Goal: Information Seeking & Learning: Learn about a topic

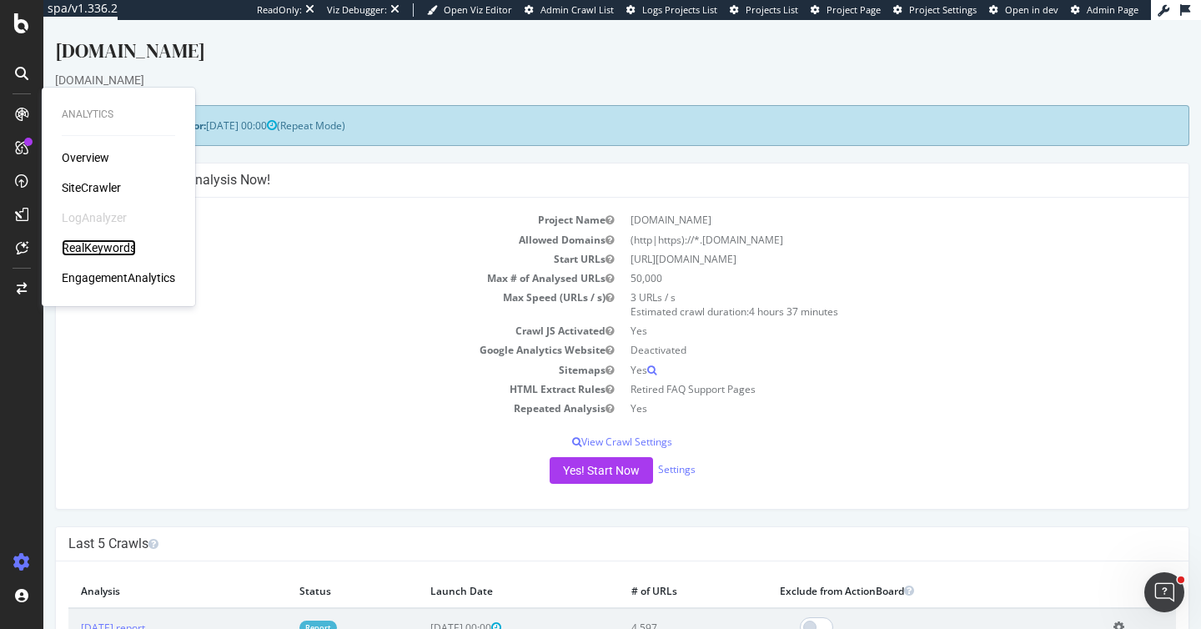
click at [110, 240] on div "RealKeywords" at bounding box center [99, 247] width 74 height 17
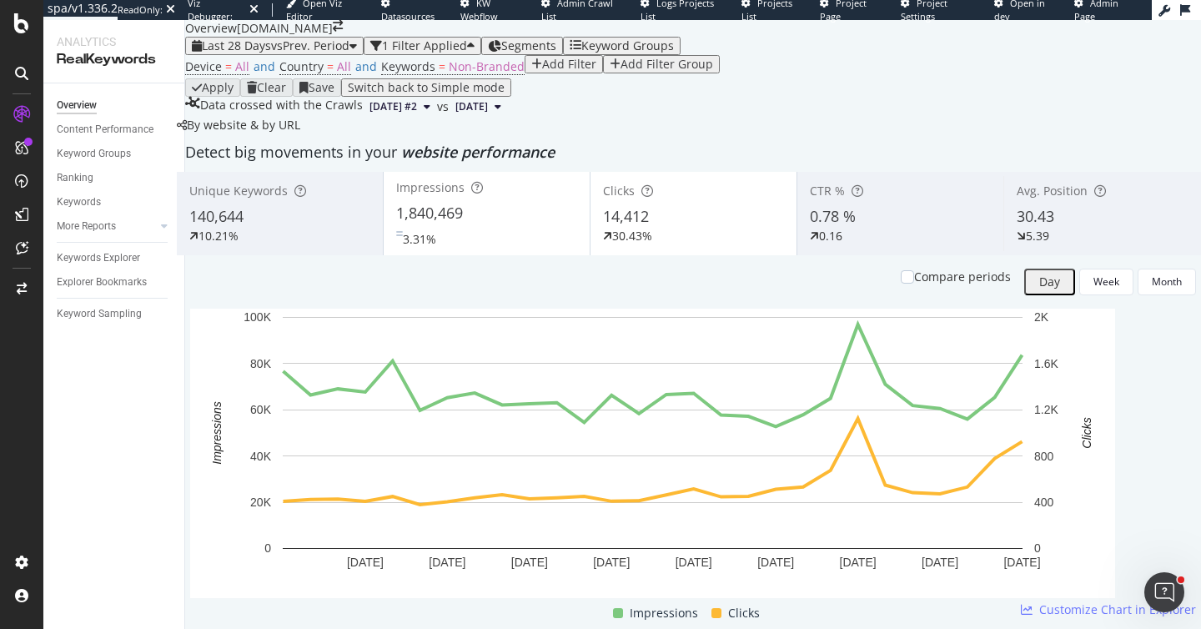
click at [581, 53] on icon "button" at bounding box center [576, 45] width 12 height 13
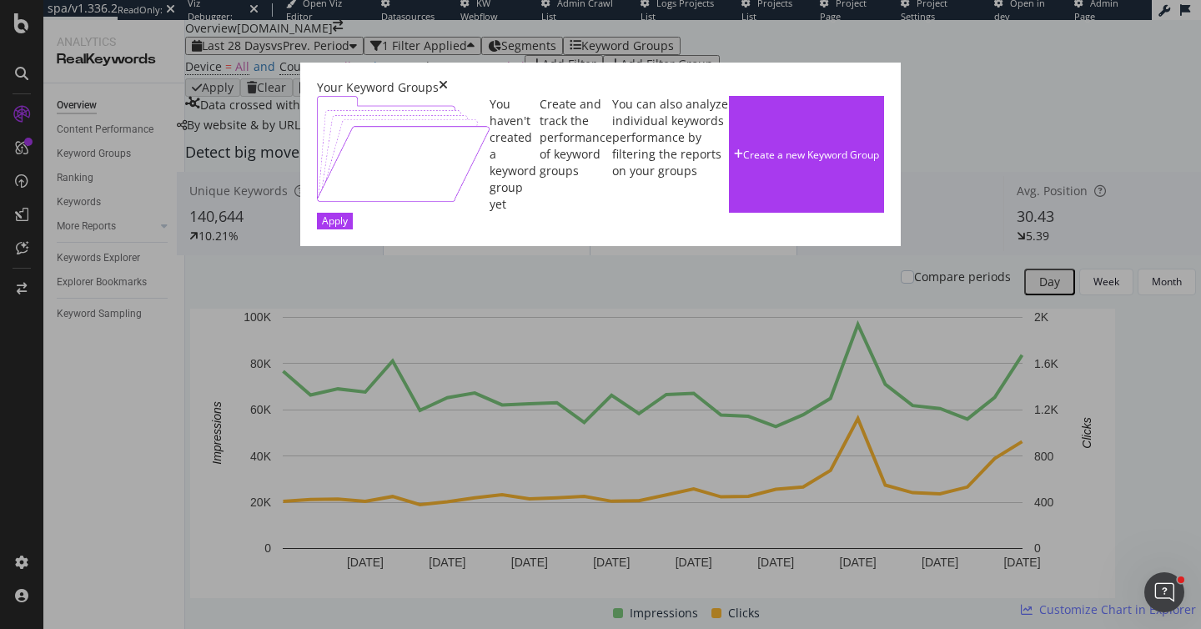
click at [448, 79] on icon "times" at bounding box center [443, 87] width 9 height 17
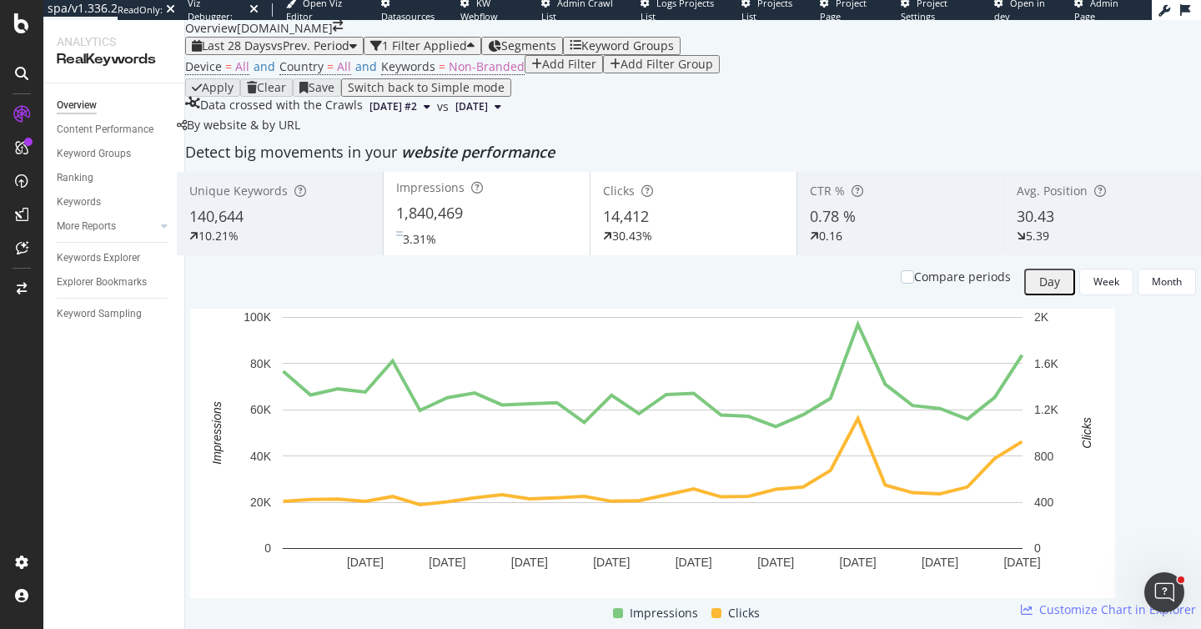
click at [542, 71] on div "Add Filter" at bounding box center [569, 64] width 54 height 13
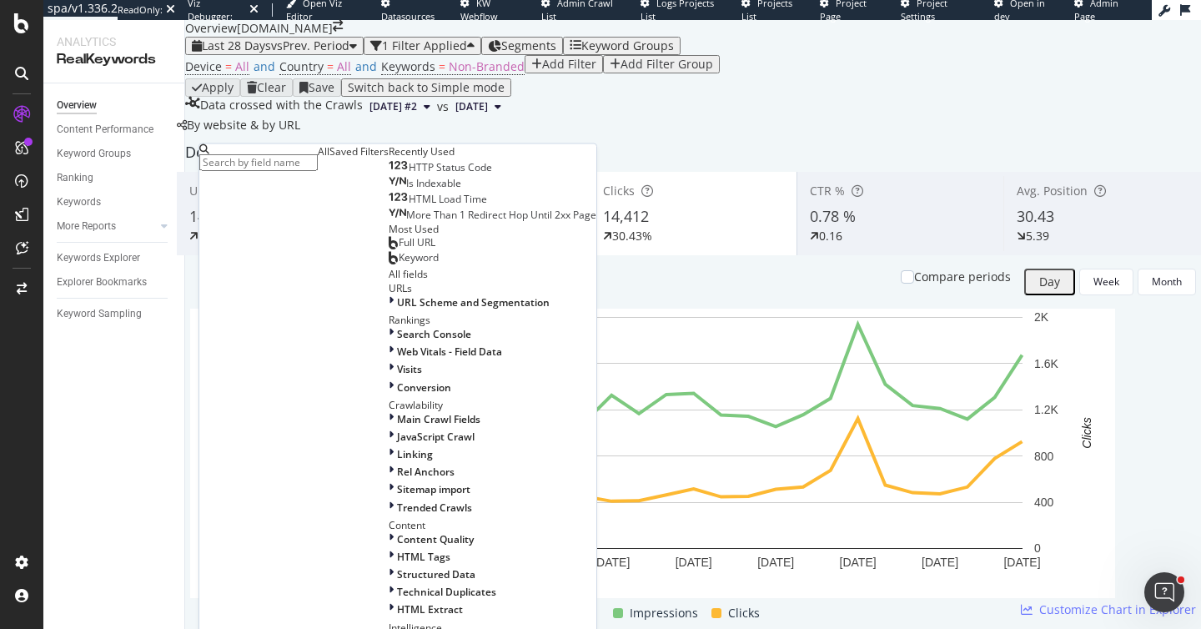
click at [399, 264] on span "Keyword" at bounding box center [419, 257] width 40 height 14
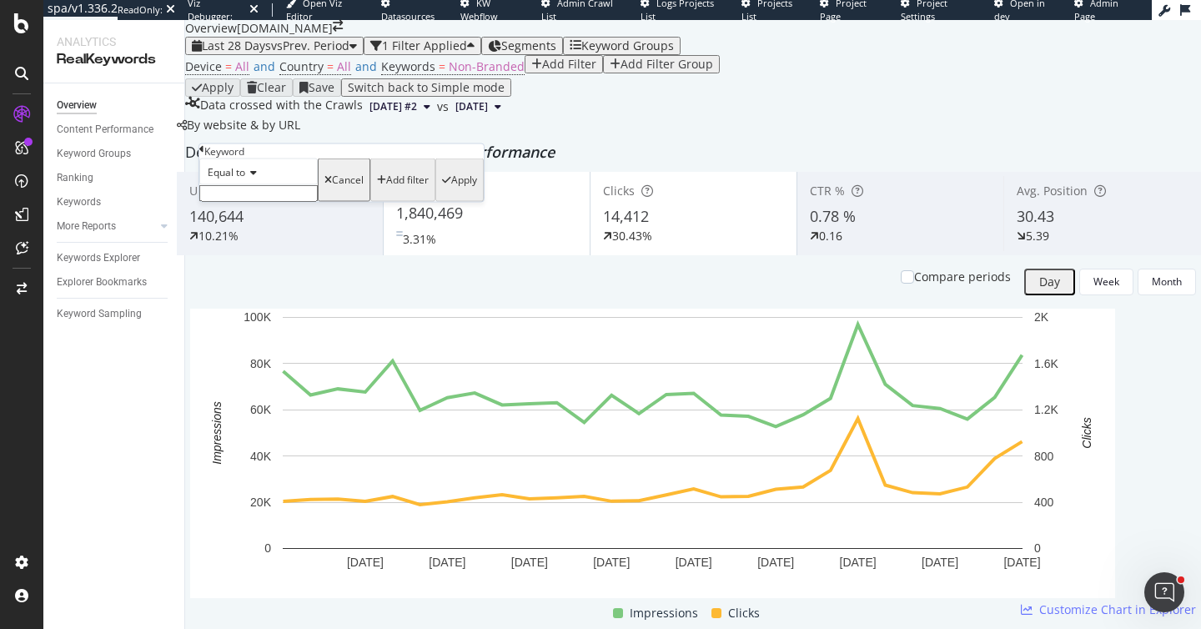
click at [240, 202] on input "text" at bounding box center [258, 193] width 118 height 17
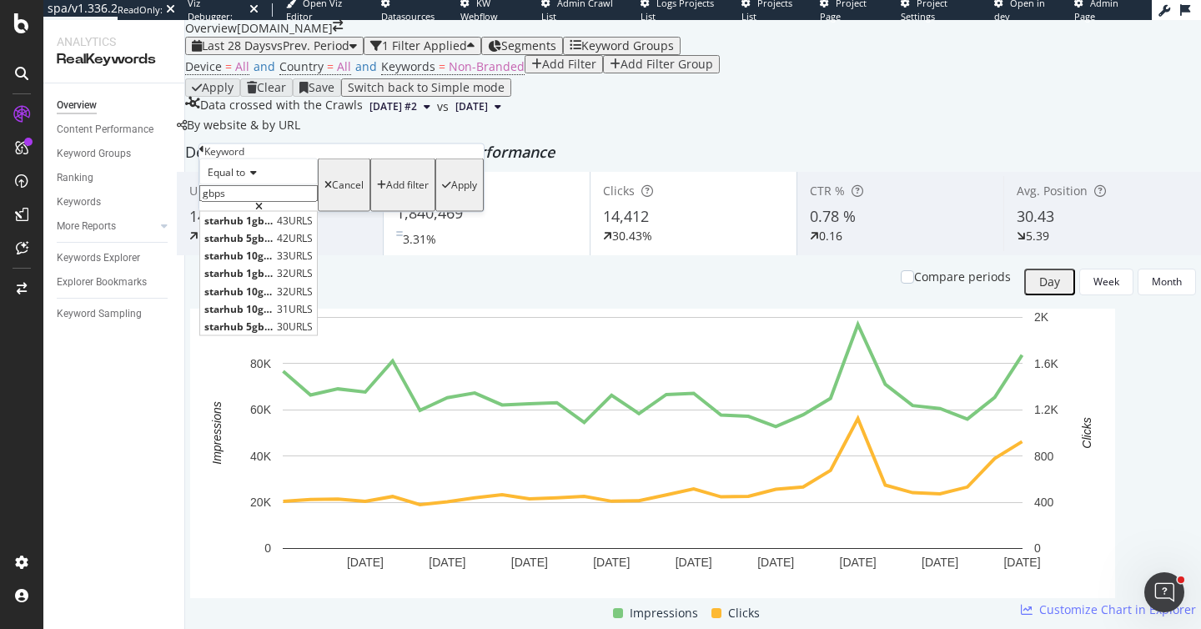
type input "gbps"
click at [253, 178] on icon at bounding box center [251, 173] width 12 height 10
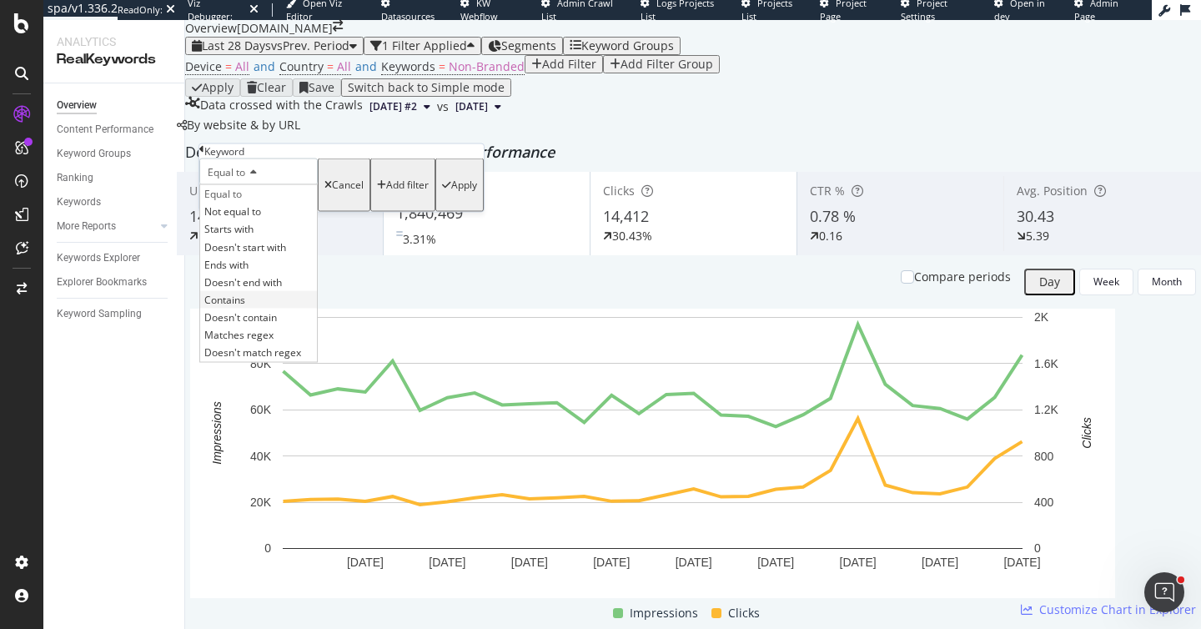
click at [262, 308] on div "Contains" at bounding box center [258, 299] width 117 height 18
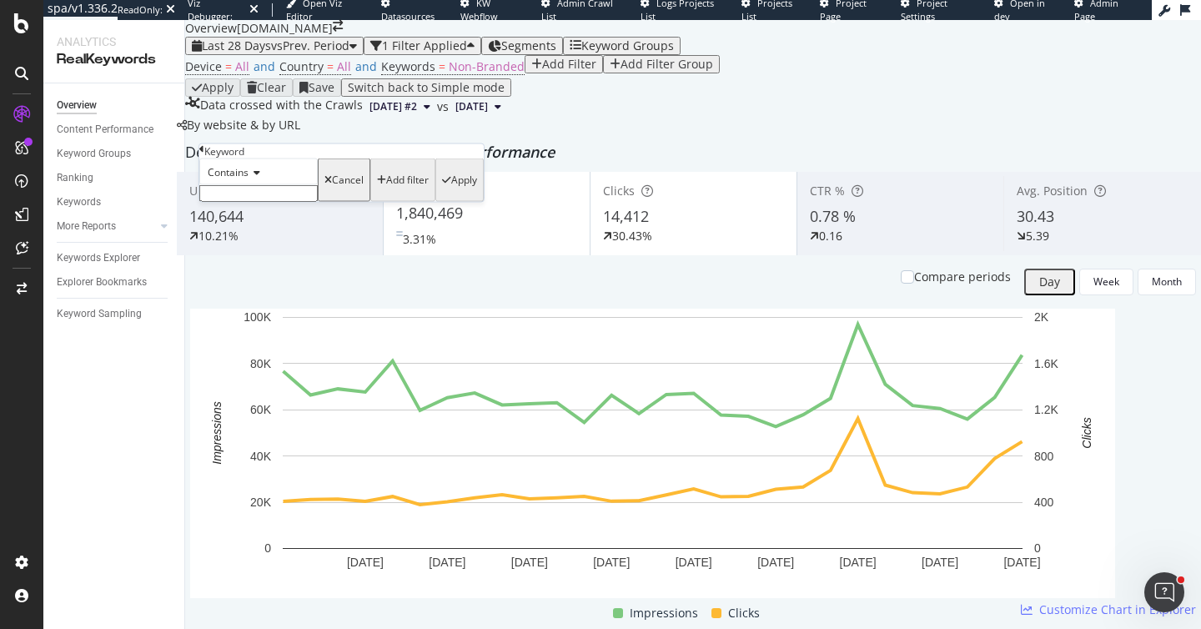
click at [318, 202] on input "text" at bounding box center [258, 193] width 118 height 17
type input "gbps"
click at [451, 191] on div "Apply" at bounding box center [464, 185] width 26 height 12
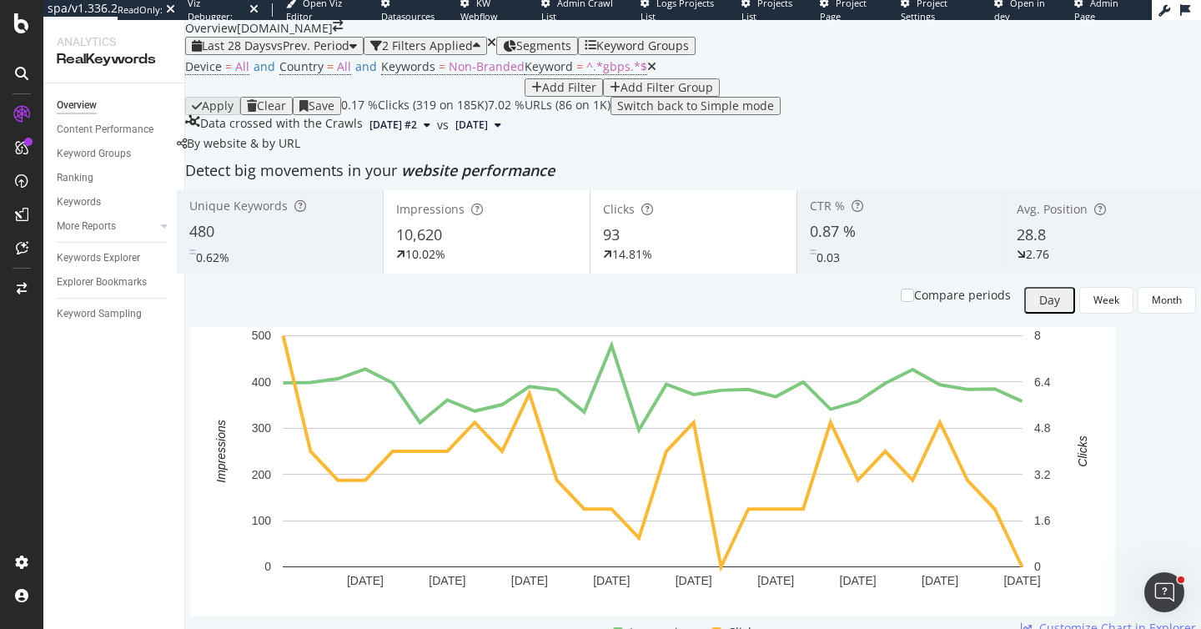
click at [831, 55] on div "Last 28 Days vs Prev. Period 2 Filters Applied Segments Keyword Groups" at bounding box center [693, 46] width 1016 height 18
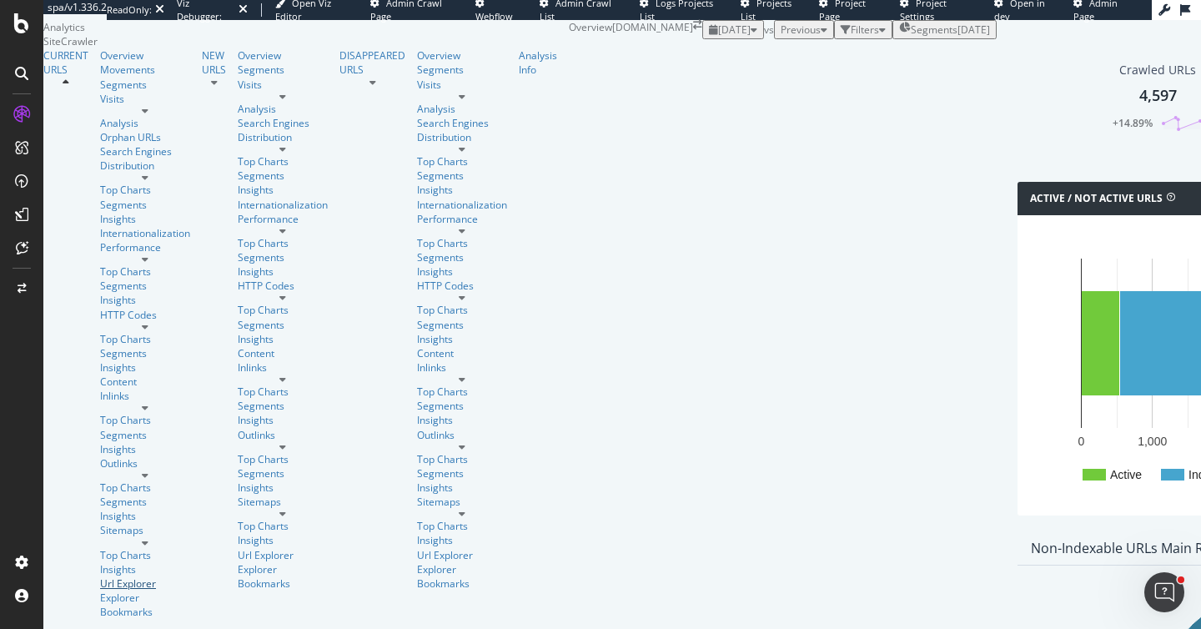
click at [100, 576] on div "Url Explorer" at bounding box center [145, 583] width 90 height 14
